Goal: Find specific page/section: Find specific page/section

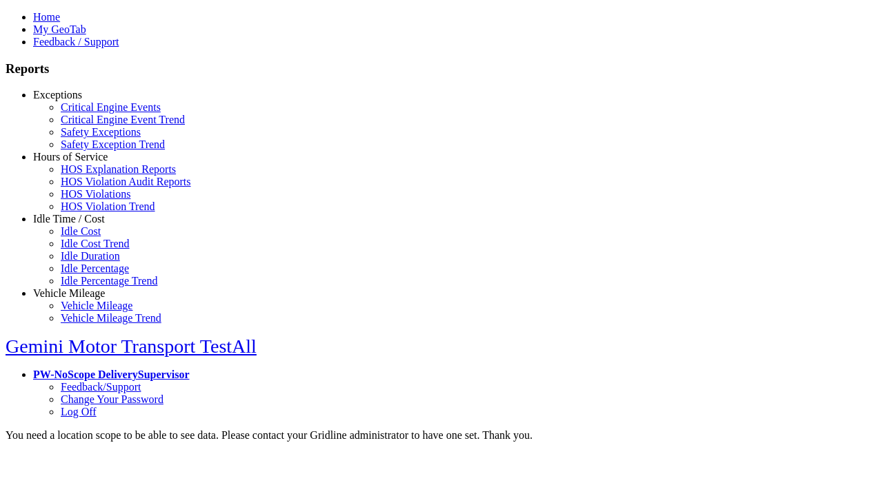
click at [79, 163] on link "Hours of Service" at bounding box center [70, 157] width 74 height 12
click at [90, 200] on link "HOS Violations" at bounding box center [96, 194] width 70 height 12
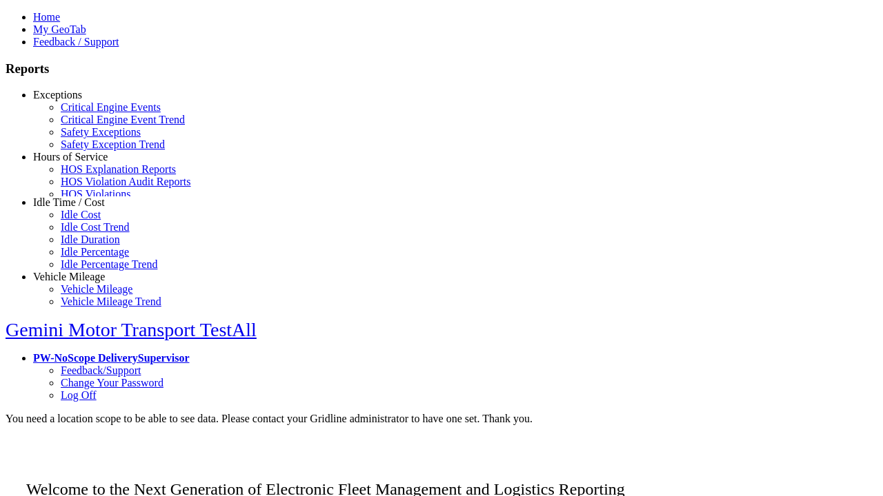
scroll to position [10, 0]
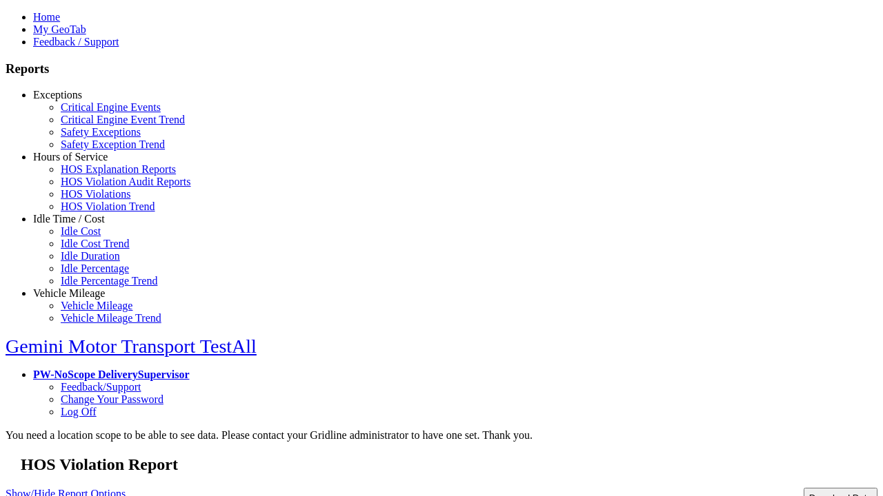
type input "**********"
